Goal: Transaction & Acquisition: Purchase product/service

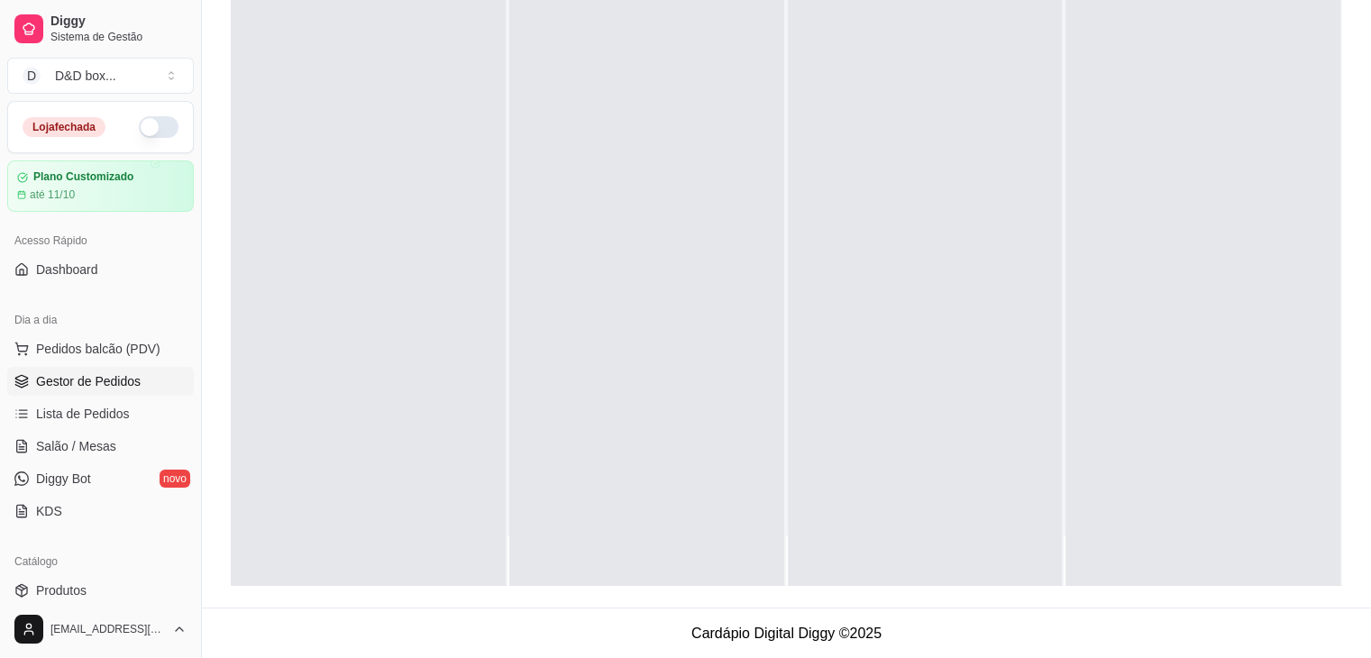
click at [105, 380] on span "Gestor de Pedidos" at bounding box center [88, 381] width 105 height 18
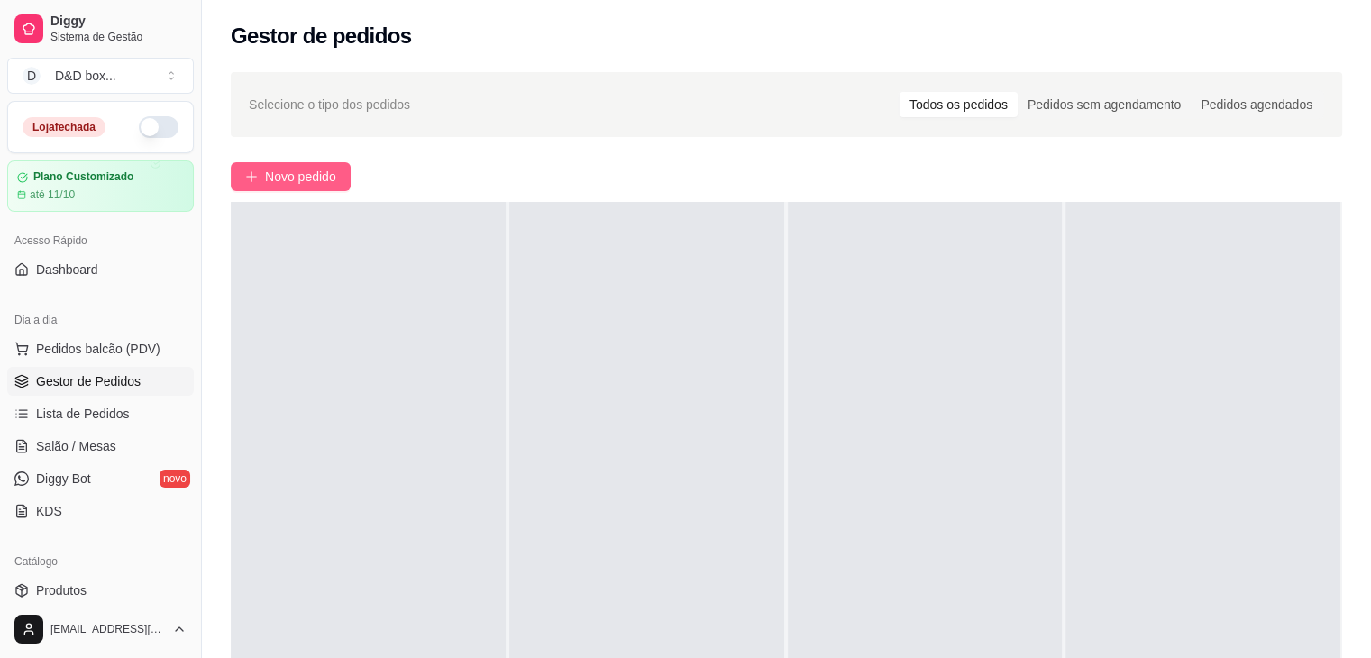
click at [330, 181] on span "Novo pedido" at bounding box center [300, 177] width 71 height 20
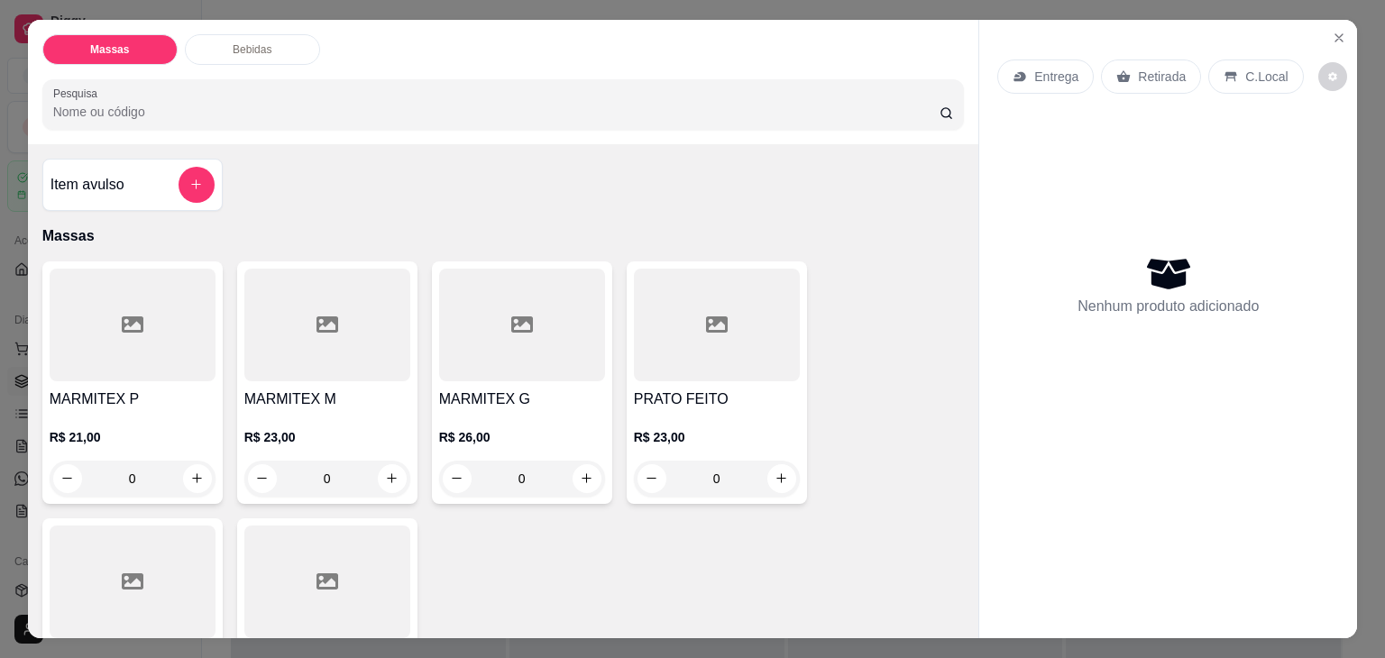
click at [266, 389] on h4 "MARMITEX M" at bounding box center [327, 400] width 166 height 22
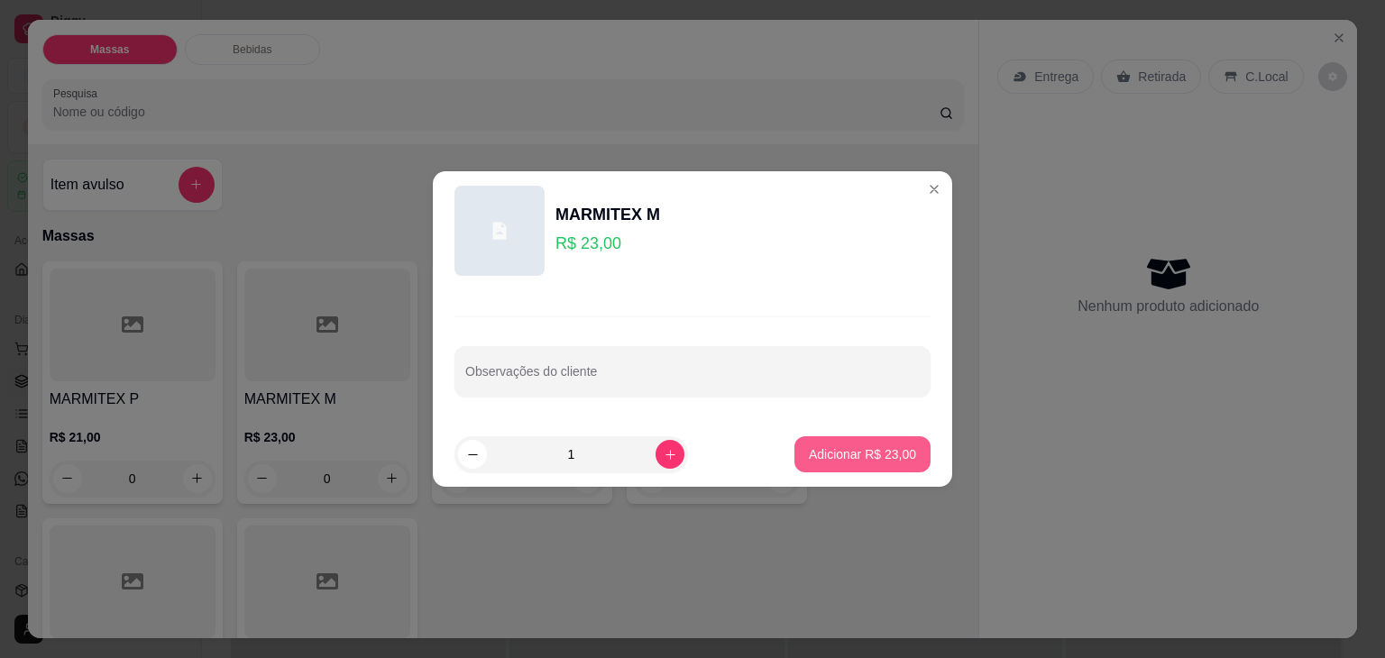
click at [846, 464] on button "Adicionar R$ 23,00" at bounding box center [862, 454] width 136 height 36
type input "1"
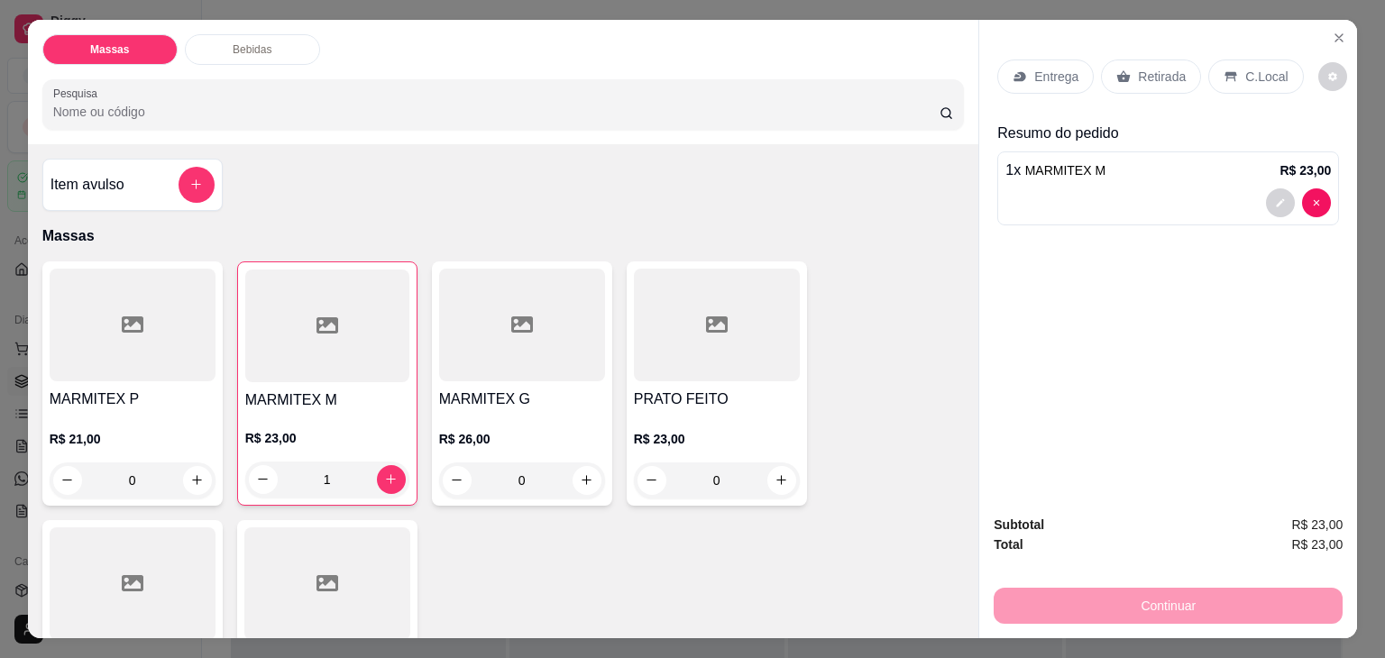
click at [1056, 69] on p "Entrega" at bounding box center [1056, 77] width 44 height 18
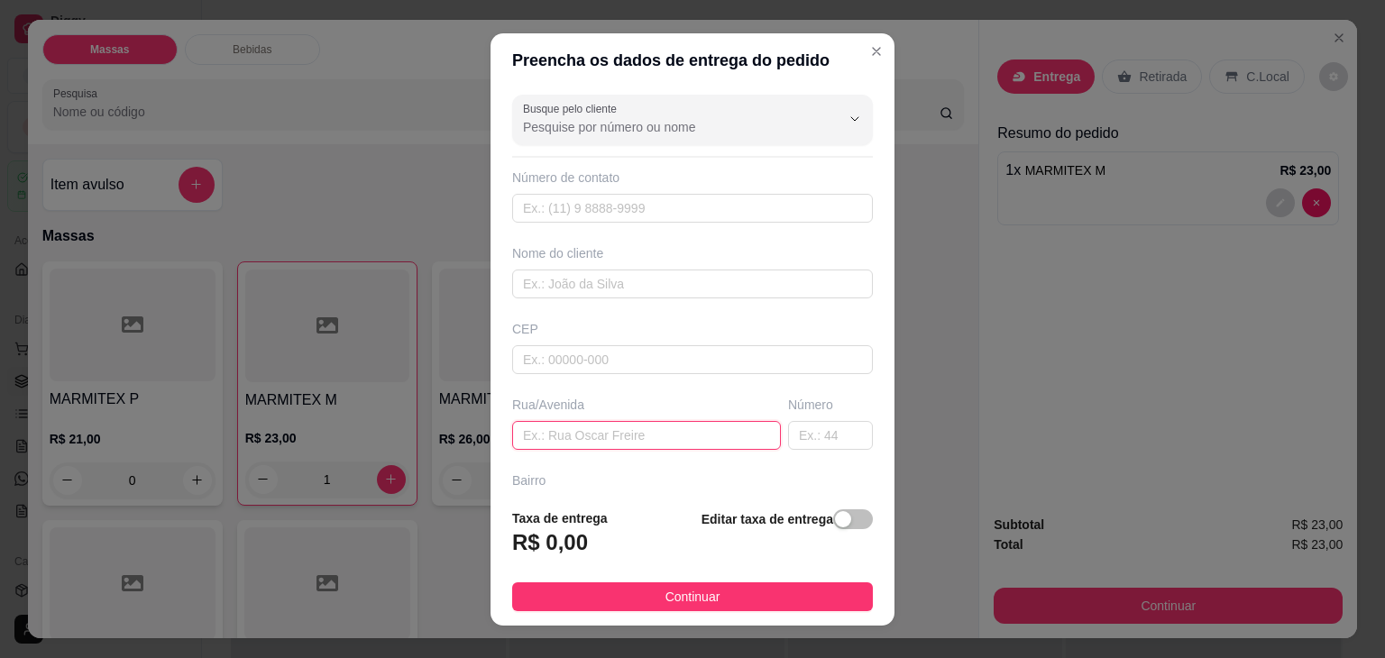
click at [647, 437] on input "text" at bounding box center [646, 435] width 269 height 29
type input "[PERSON_NAME]"
click at [833, 524] on button "button" at bounding box center [853, 519] width 40 height 20
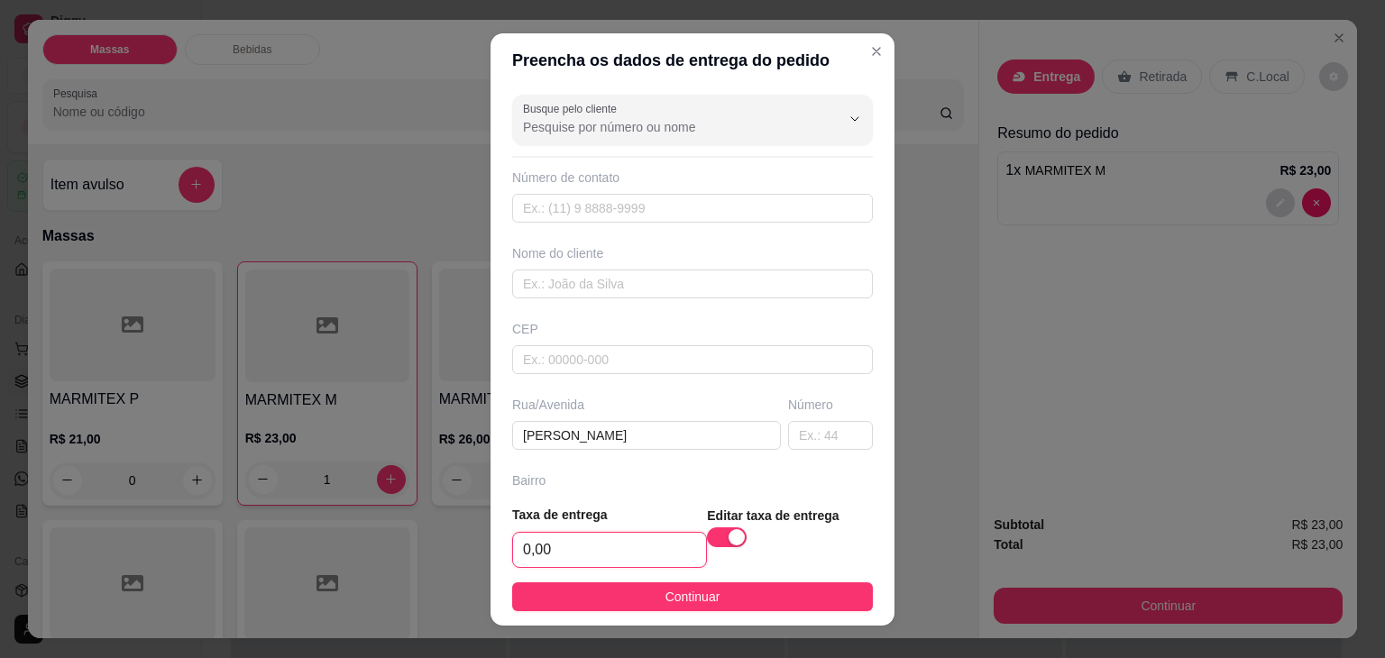
click at [656, 544] on input "0,00" at bounding box center [609, 550] width 193 height 34
click at [728, 535] on div "button" at bounding box center [736, 537] width 16 height 16
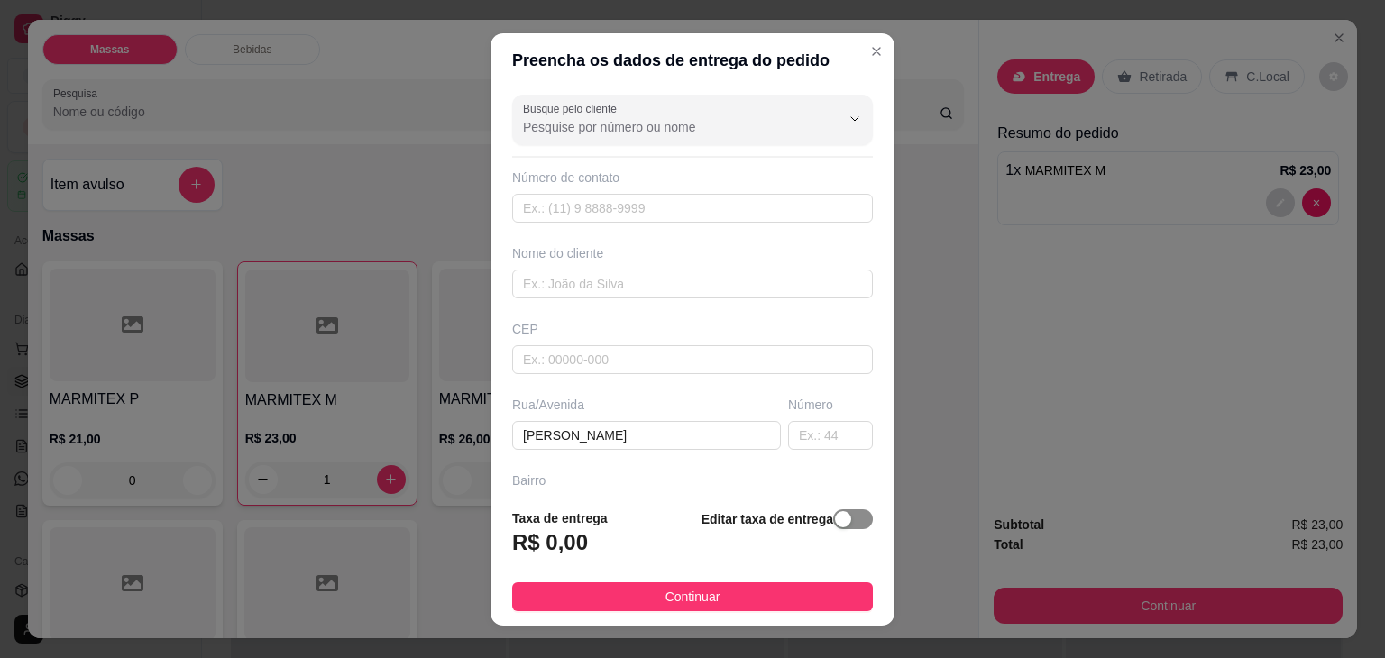
click at [835, 527] on div "button" at bounding box center [843, 519] width 16 height 16
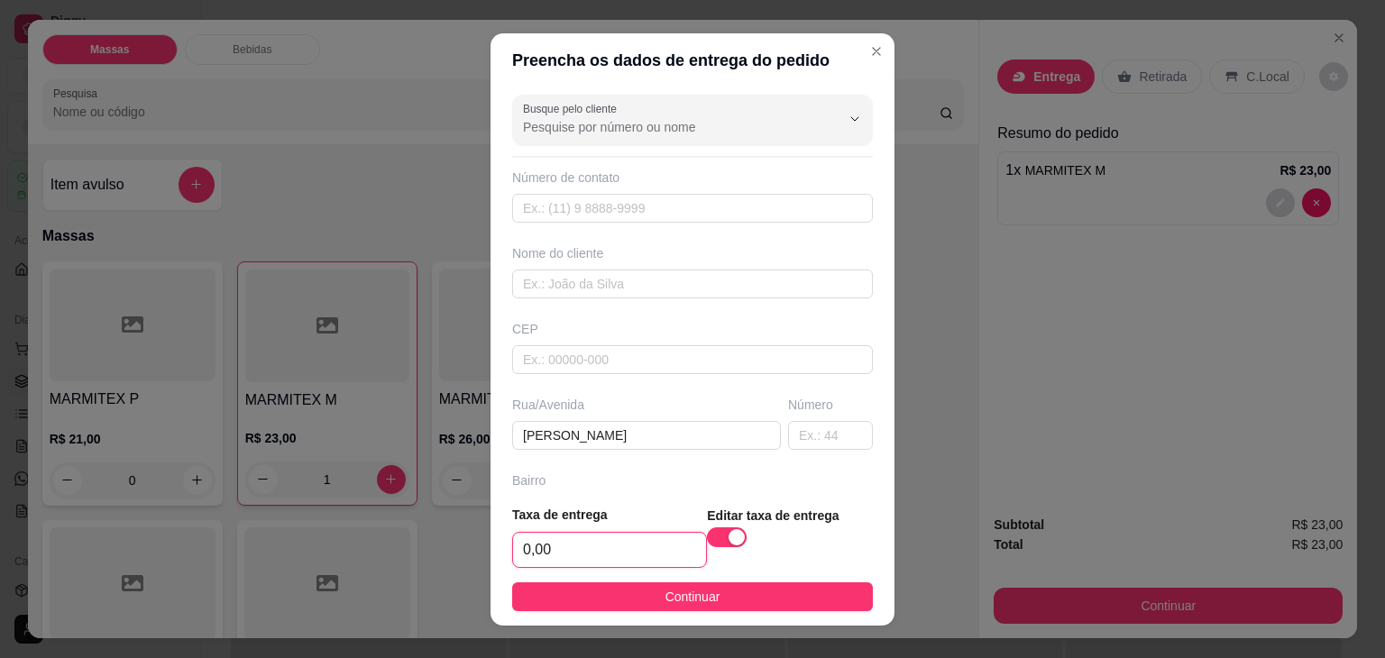
click at [649, 545] on input "0,00" at bounding box center [609, 550] width 193 height 34
click at [627, 560] on input "0,00" at bounding box center [609, 550] width 193 height 34
click at [640, 559] on input "0,00" at bounding box center [609, 550] width 193 height 34
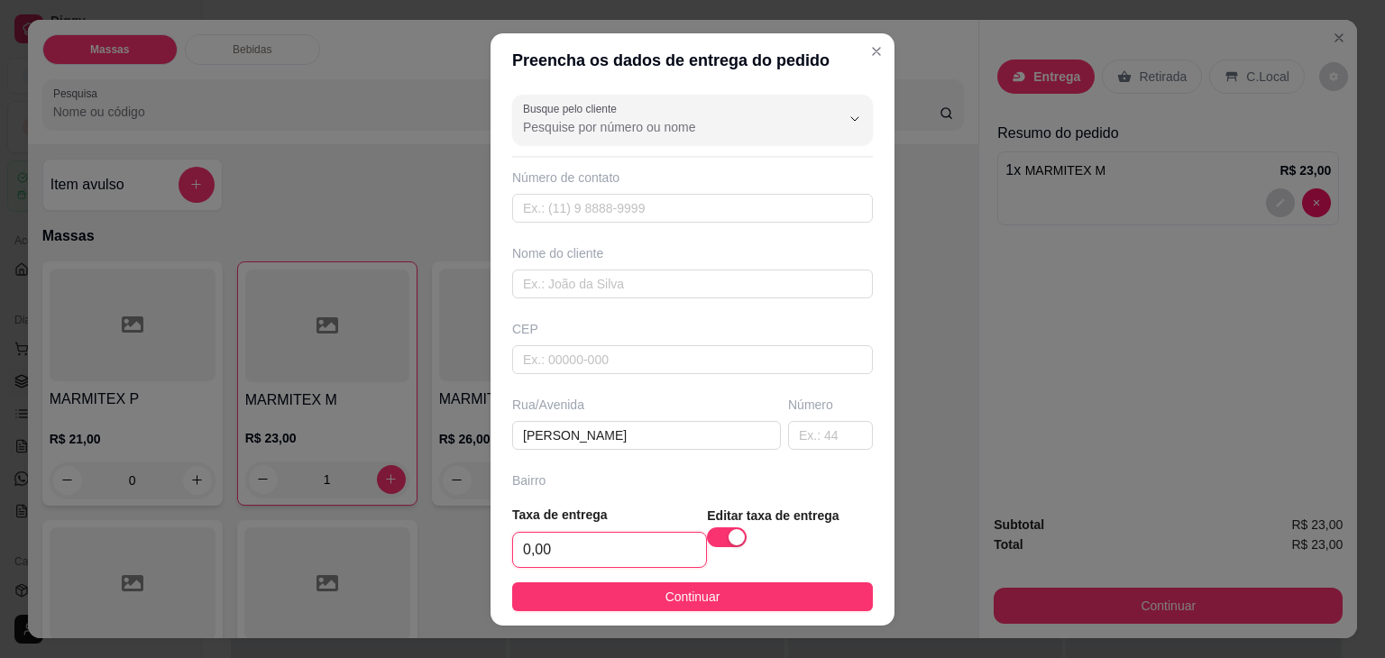
click at [640, 559] on input "0,00" at bounding box center [609, 550] width 193 height 34
click at [707, 538] on span "button" at bounding box center [727, 537] width 40 height 20
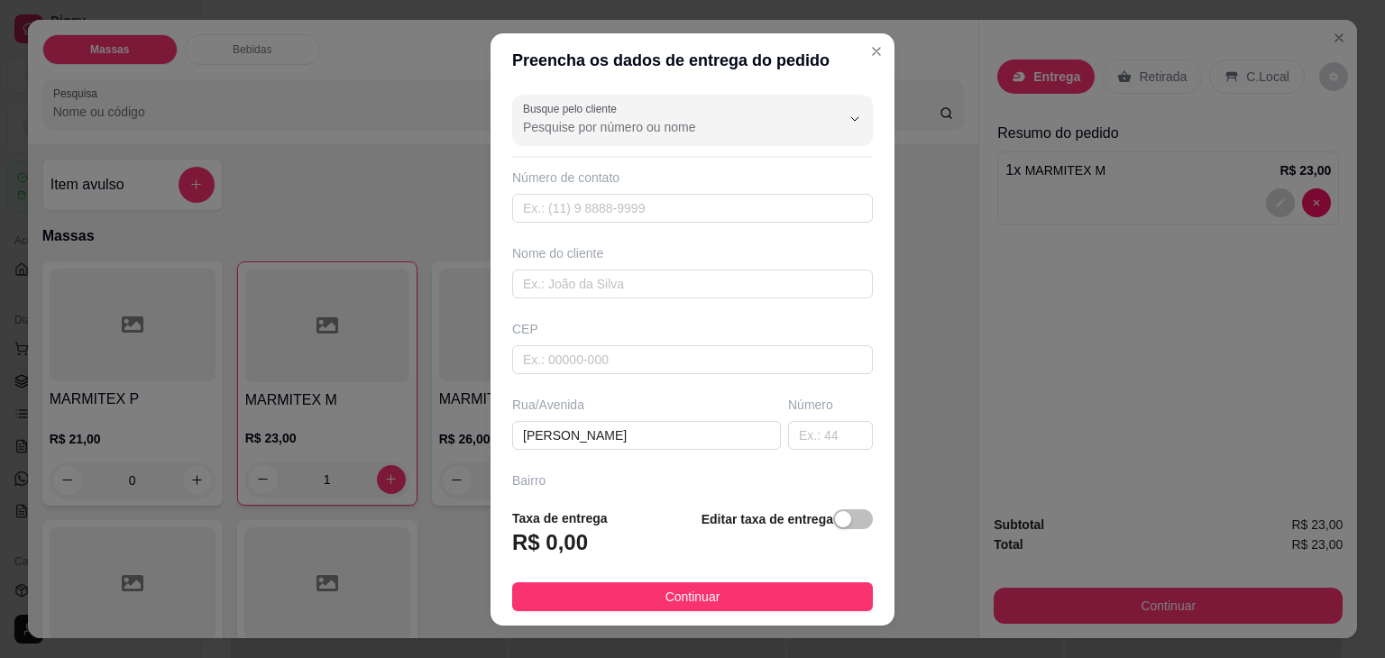
click at [837, 518] on span "button" at bounding box center [853, 519] width 40 height 20
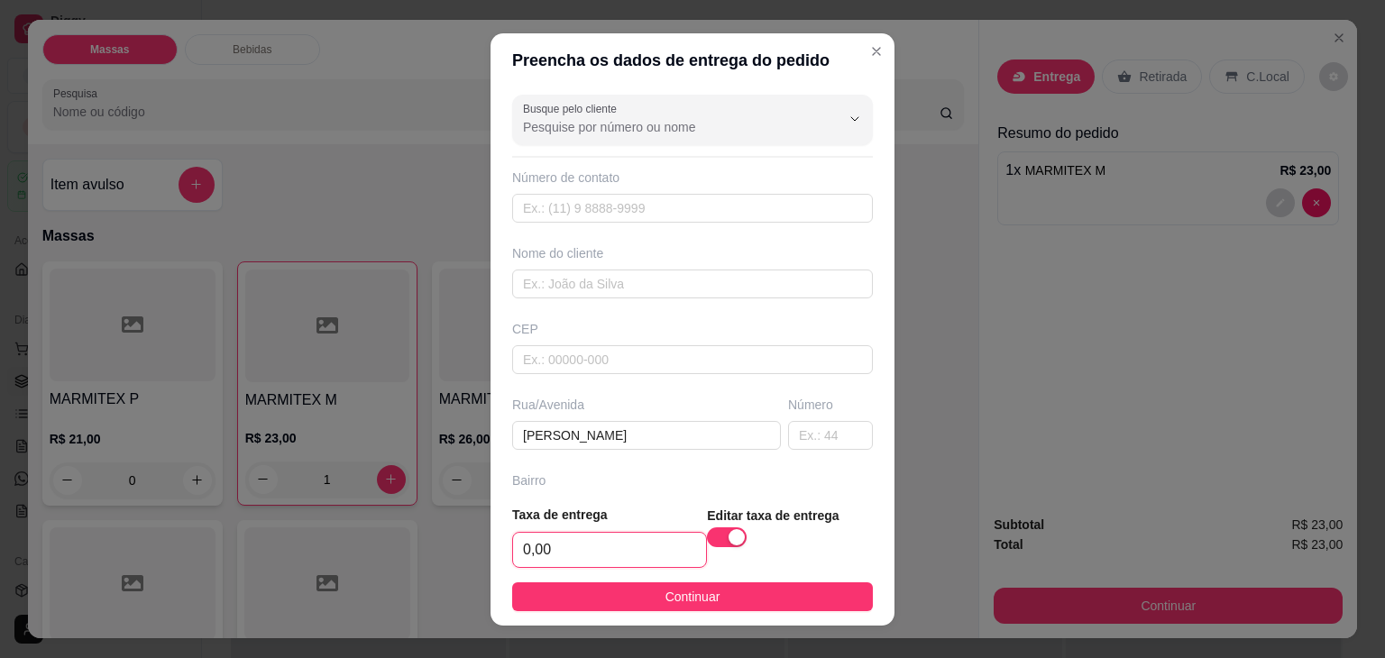
click at [646, 544] on input "0,00" at bounding box center [609, 550] width 193 height 34
click at [754, 584] on button "Continuar" at bounding box center [692, 596] width 361 height 29
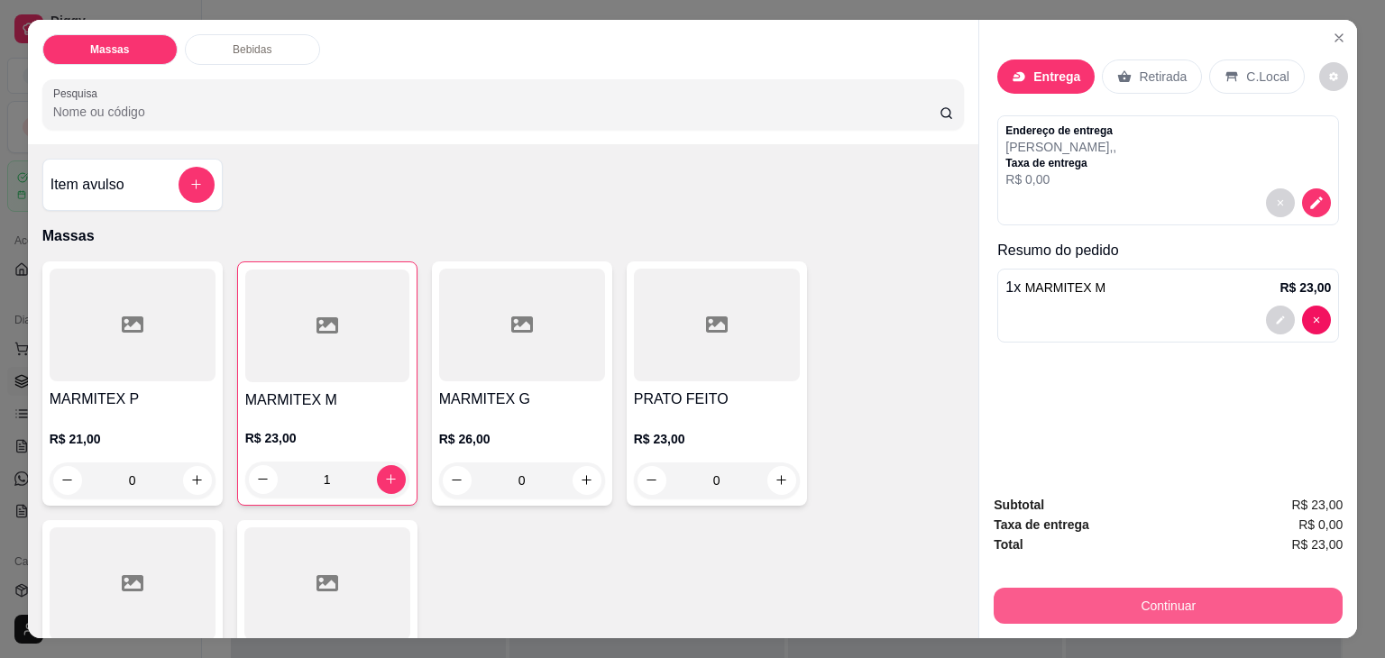
click at [1238, 596] on button "Continuar" at bounding box center [1167, 606] width 349 height 36
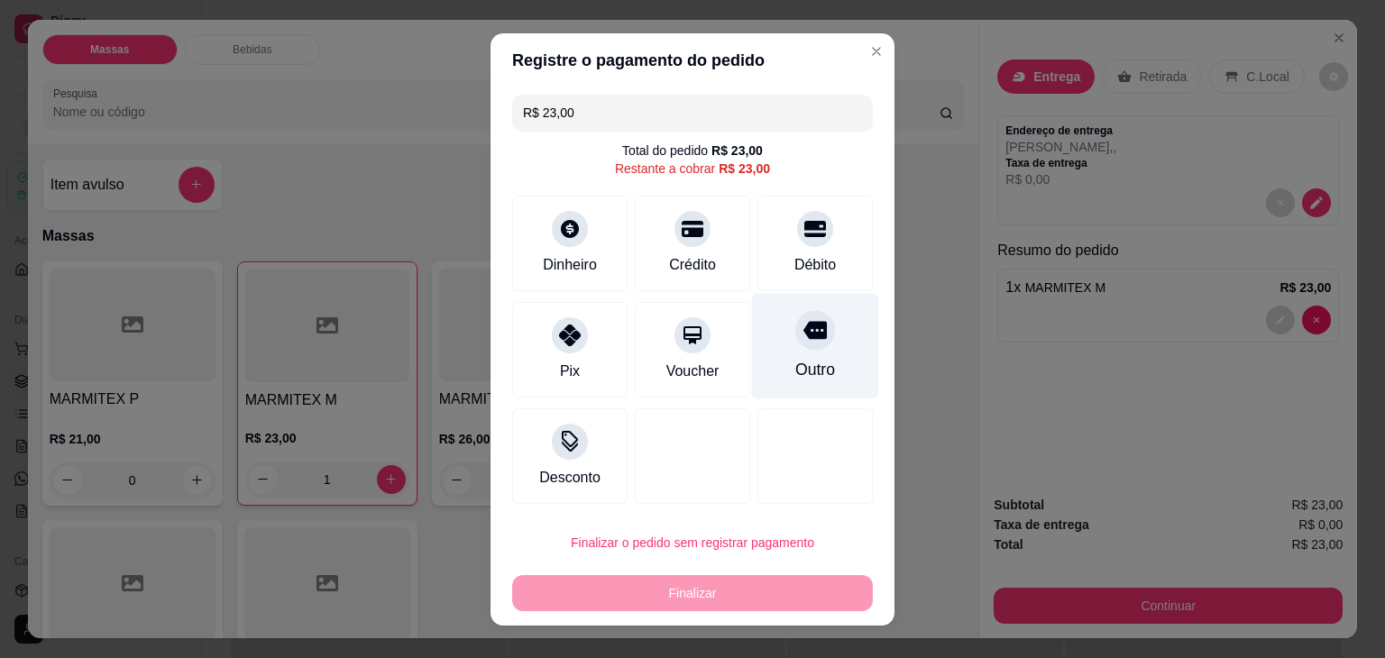
drag, startPoint x: 764, startPoint y: 313, endPoint x: 750, endPoint y: 337, distance: 28.3
click at [765, 313] on div "Outro" at bounding box center [815, 345] width 127 height 105
type input "R$ 0,00"
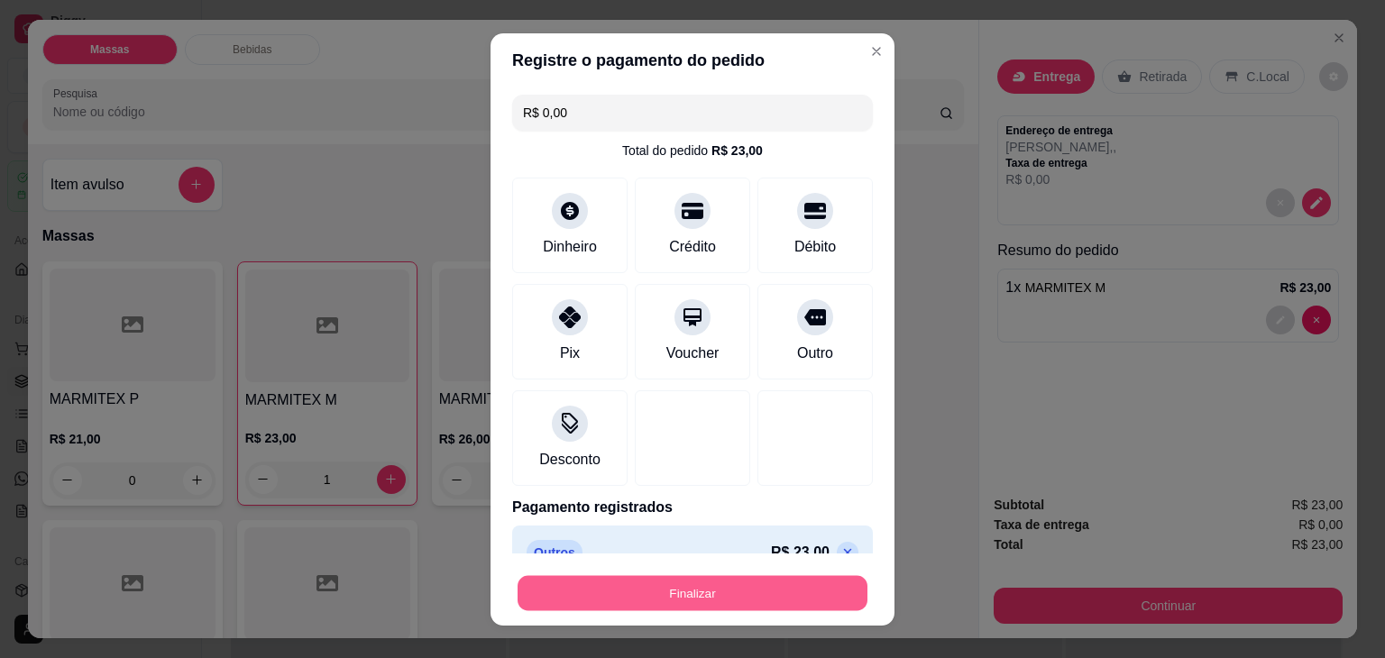
click at [696, 589] on button "Finalizar" at bounding box center [692, 592] width 350 height 35
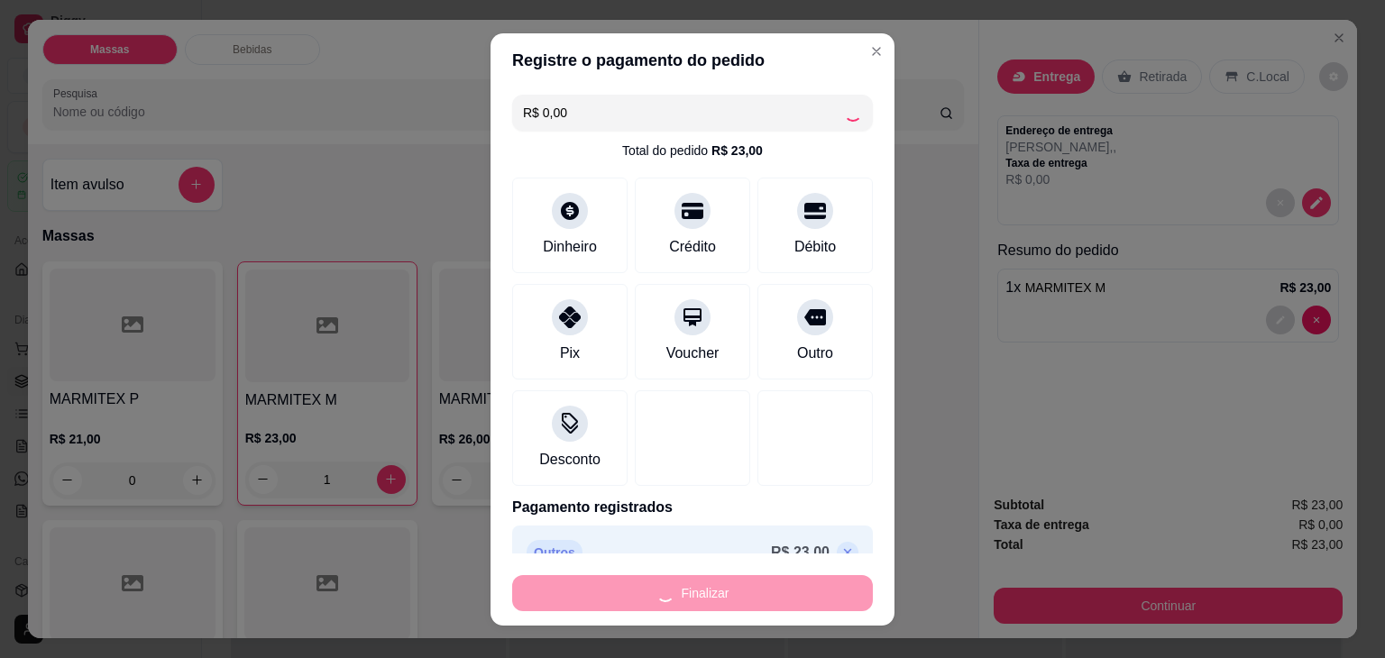
type input "0"
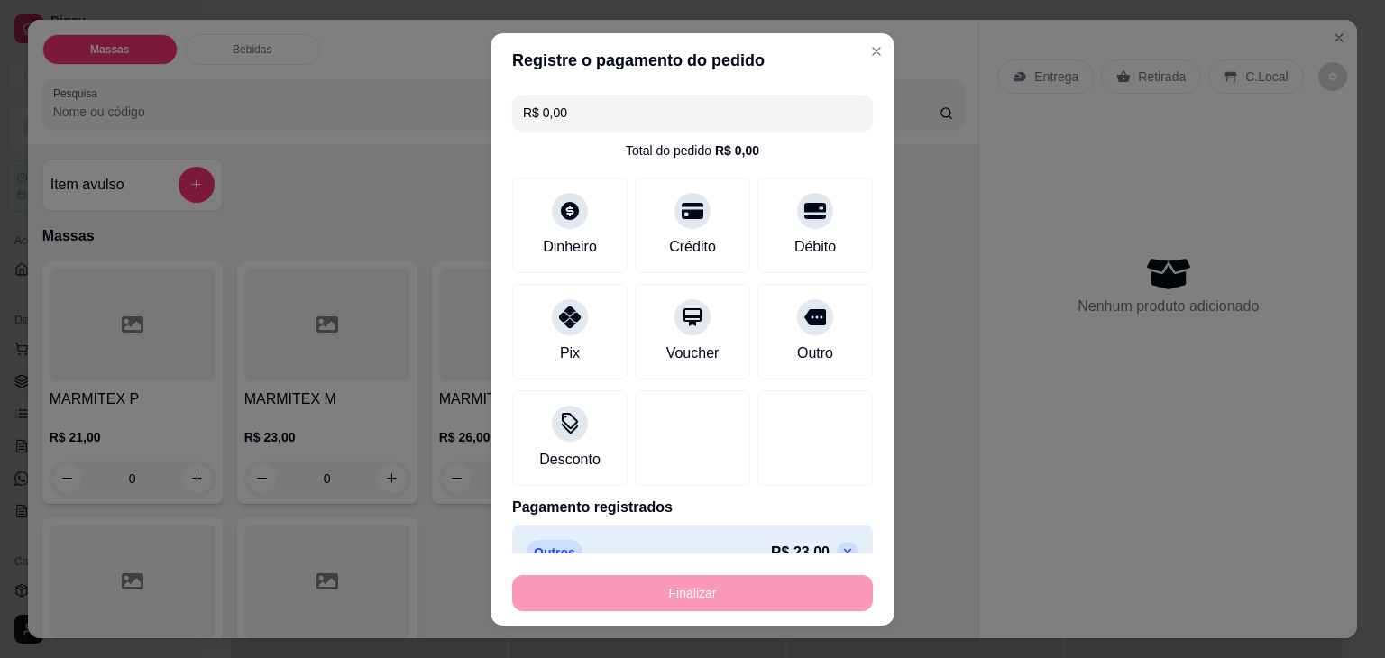
type input "-R$ 23,00"
